Goal: Book appointment/travel/reservation

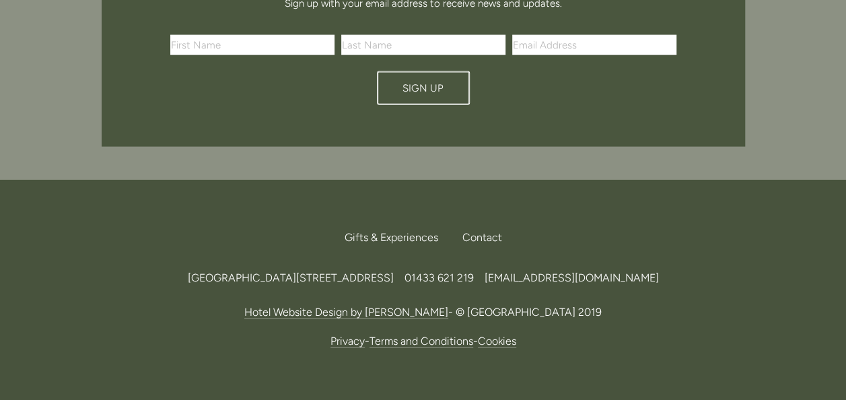
click at [796, 373] on footer "Back to Top Gifts & Experiences Contact Call Us Find Us [GEOGRAPHIC_DATA][STREE…" at bounding box center [423, 320] width 846 height 281
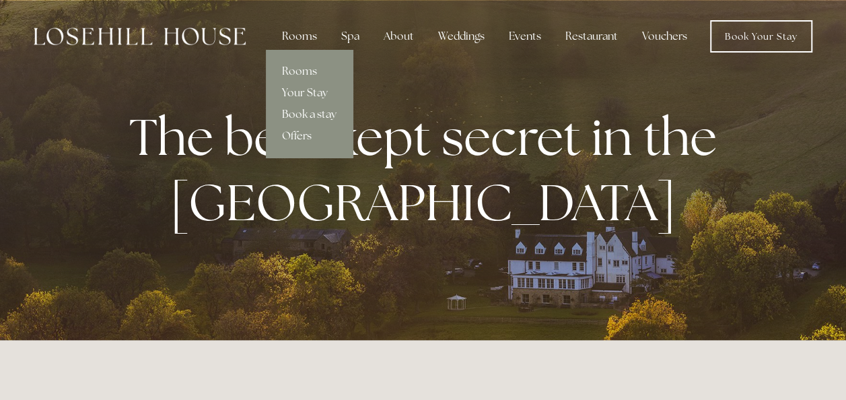
click at [310, 38] on div "Rooms" at bounding box center [299, 36] width 57 height 27
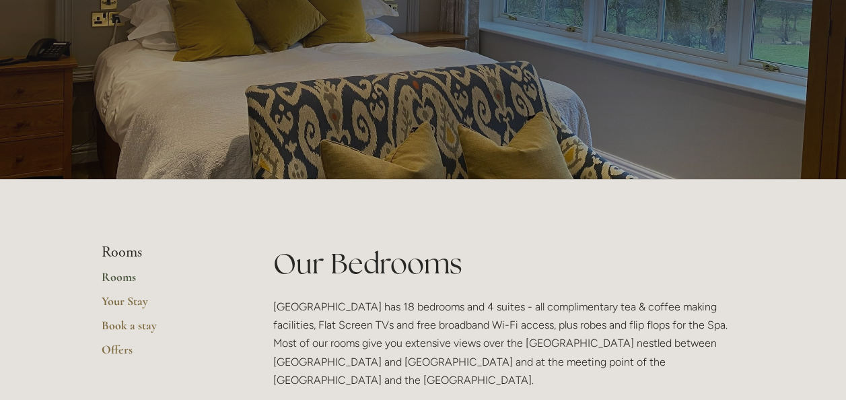
scroll to position [83, 0]
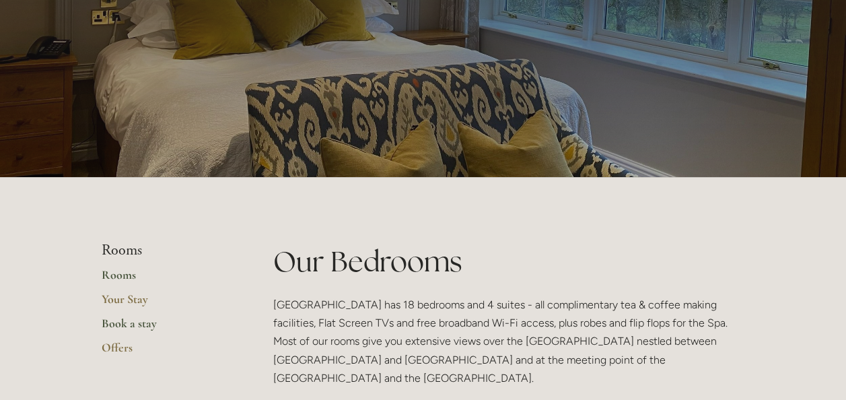
click at [136, 318] on link "Book a stay" at bounding box center [166, 328] width 129 height 24
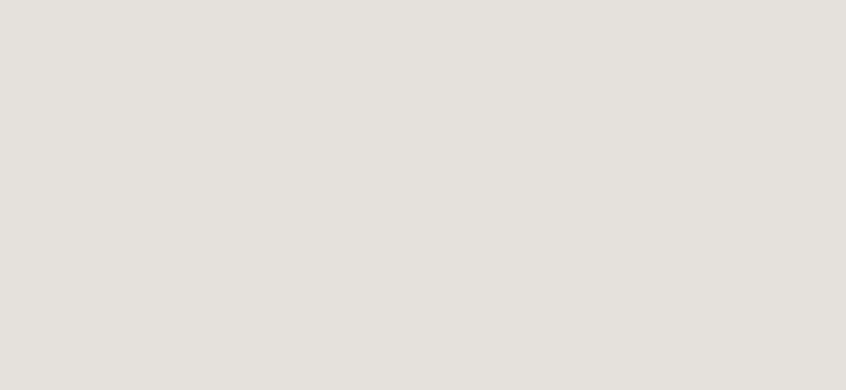
scroll to position [1923, 0]
